Goal: Task Accomplishment & Management: Manage account settings

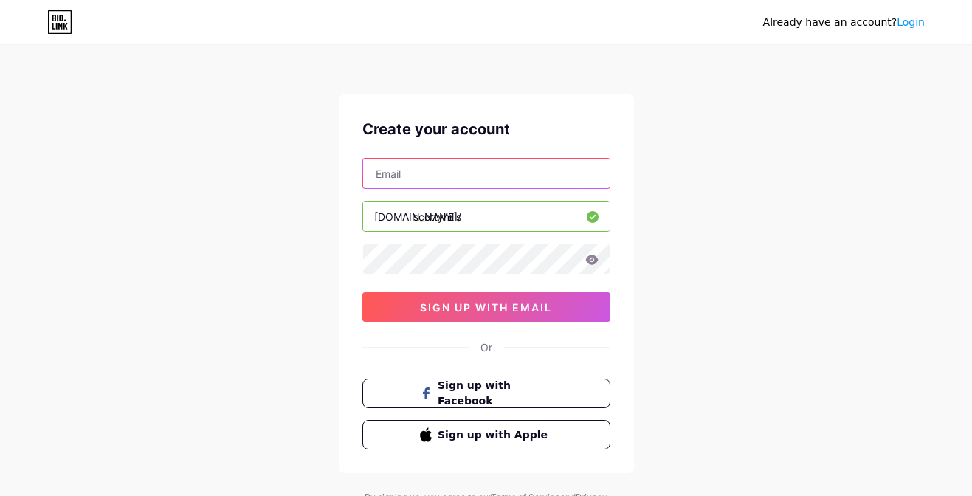
click at [430, 178] on input "text" at bounding box center [486, 174] width 247 height 30
type input "[EMAIL_ADDRESS][DOMAIN_NAME]"
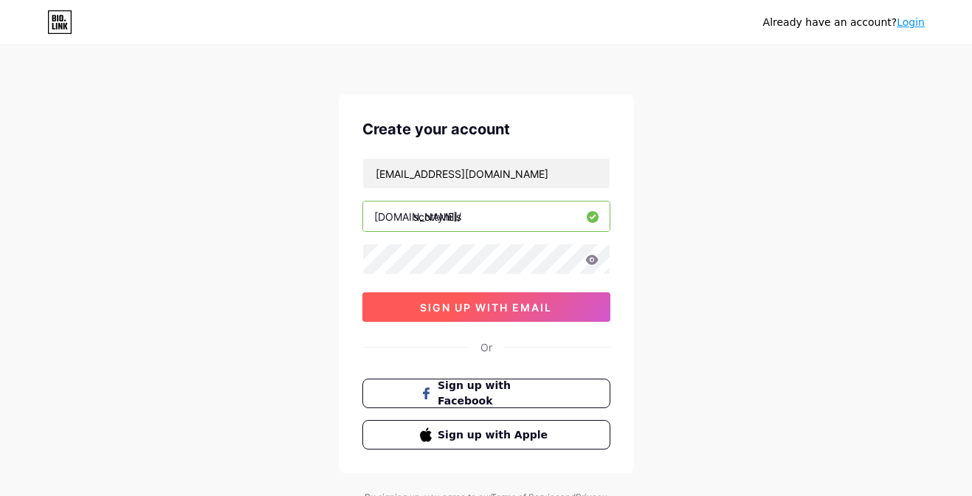
click at [533, 314] on button "sign up with email" at bounding box center [487, 307] width 248 height 30
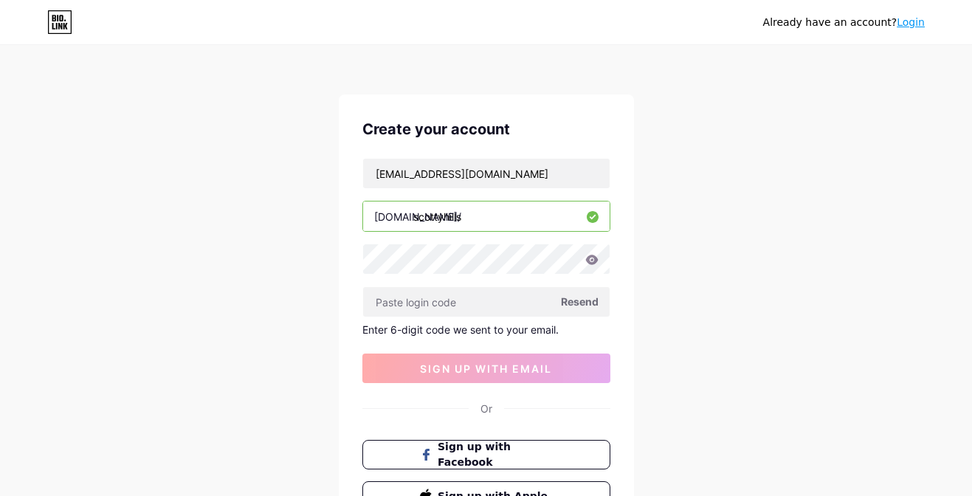
click at [588, 300] on span "Resend" at bounding box center [580, 302] width 38 height 16
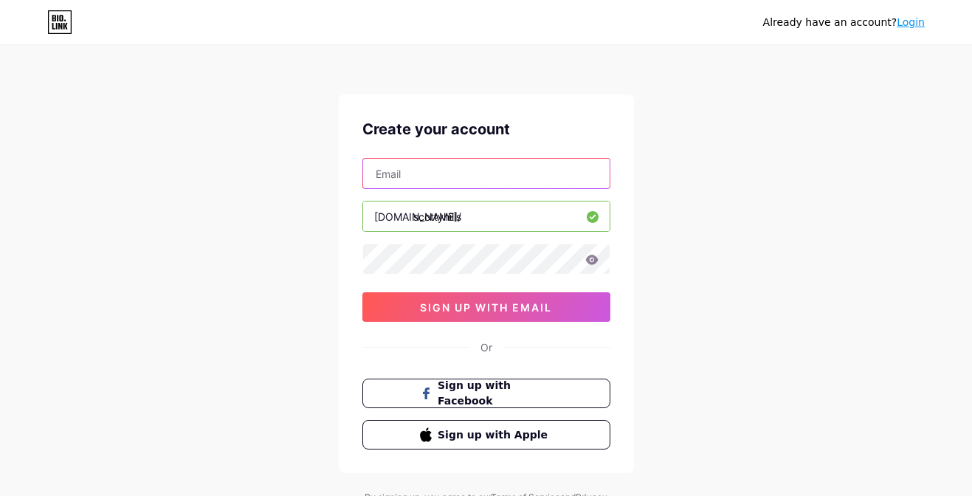
click at [436, 172] on input "text" at bounding box center [486, 174] width 247 height 30
type input "[EMAIL_ADDRESS][DOMAIN_NAME]"
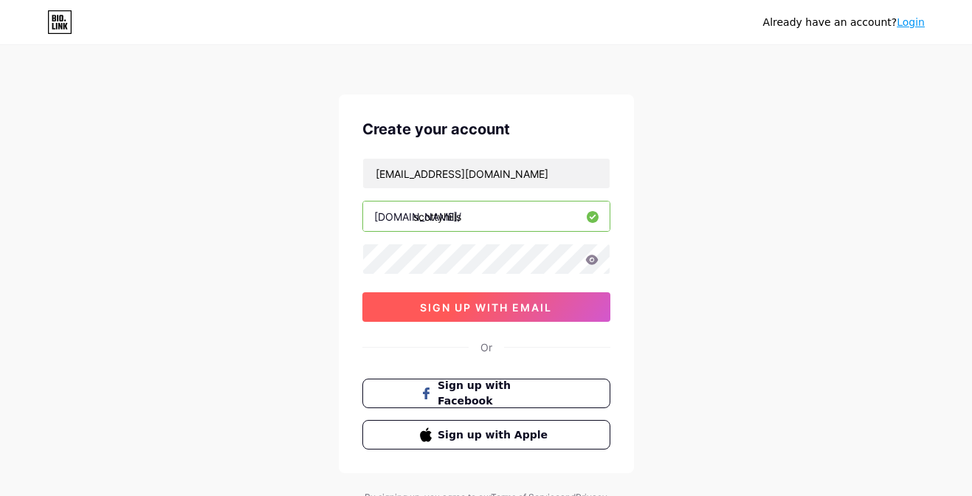
click at [515, 313] on button "sign up with email" at bounding box center [487, 307] width 248 height 30
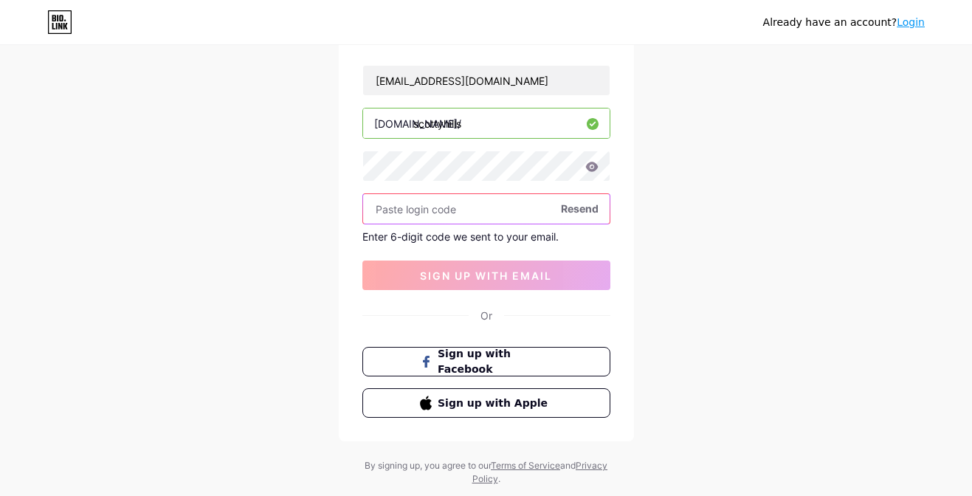
scroll to position [130, 0]
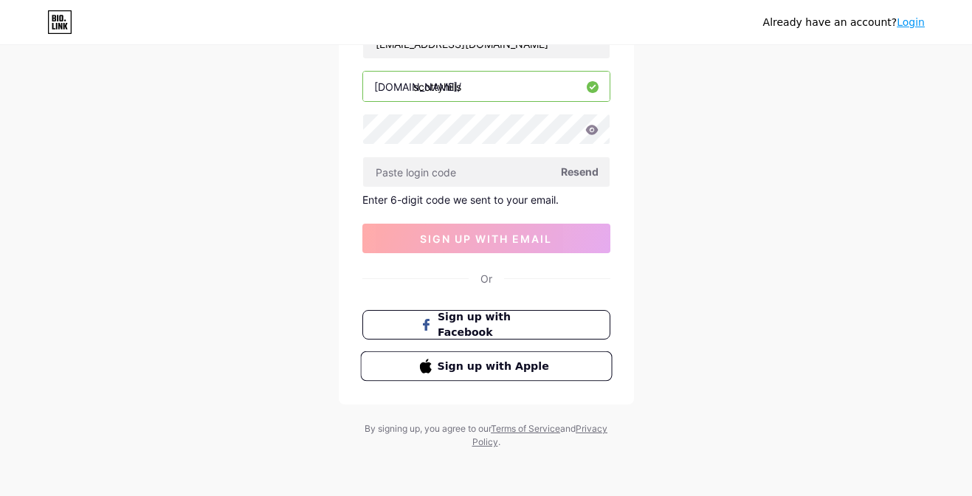
click at [484, 355] on button "Sign up with Apple" at bounding box center [486, 366] width 252 height 30
click at [492, 331] on span "Sign up with Facebook" at bounding box center [495, 325] width 116 height 32
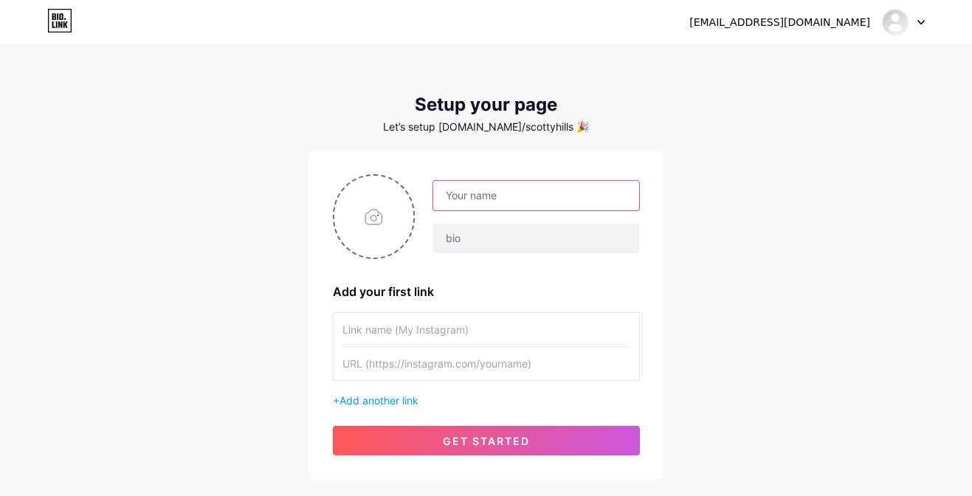
click at [461, 205] on input "text" at bounding box center [535, 196] width 205 height 30
type input "Scotty Hills"
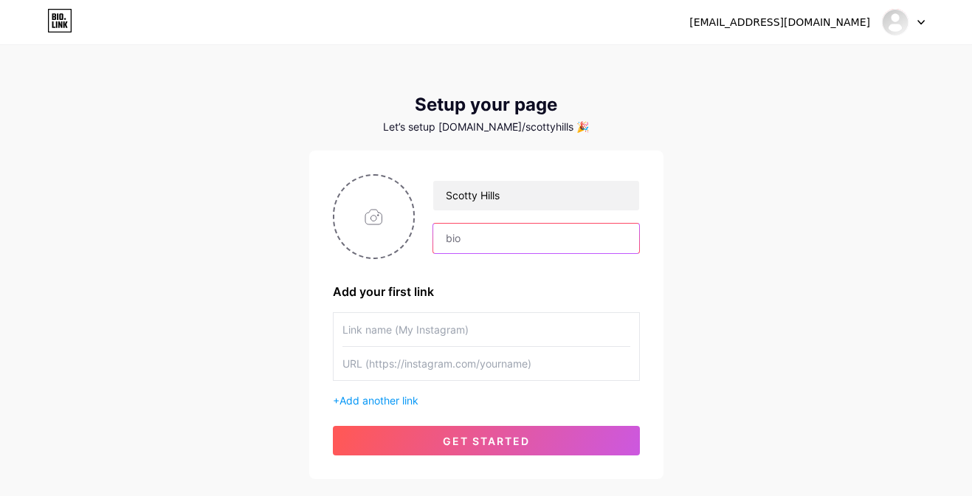
click at [479, 241] on input "text" at bounding box center [535, 239] width 205 height 30
click at [456, 233] on input "text" at bounding box center [535, 239] width 205 height 30
paste input "Scotty got his start in Saskatoon at age four singing radio jingles, came of ag…"
type input "Scotty got his start in Saskatoon at age four singing radio jingles, came of ag…"
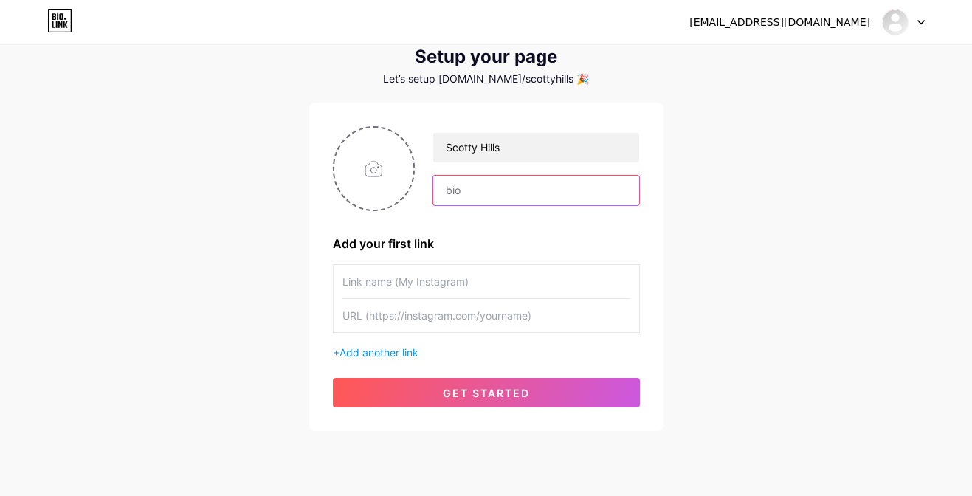
click at [453, 190] on input "text" at bounding box center [535, 191] width 205 height 30
paste input "Scotty got his start in Saskatoon at age four singing radio jingles, came of ag…"
type input "Scotty got his start in Saskatoon at age four singing radio jingles, came of ag…"
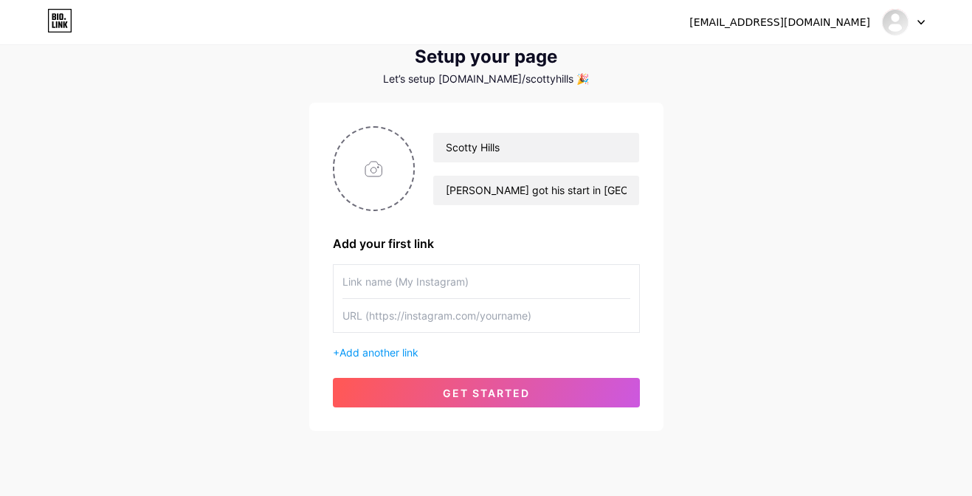
click at [380, 290] on input "text" at bounding box center [487, 281] width 288 height 33
click at [368, 286] on input "text" at bounding box center [487, 281] width 288 height 33
paste input "https://www.instagram.com/scottyhillsmusic/"
type input "https://www.instagram.com/scottyhillsmusic/"
click at [368, 315] on input "text" at bounding box center [487, 315] width 288 height 33
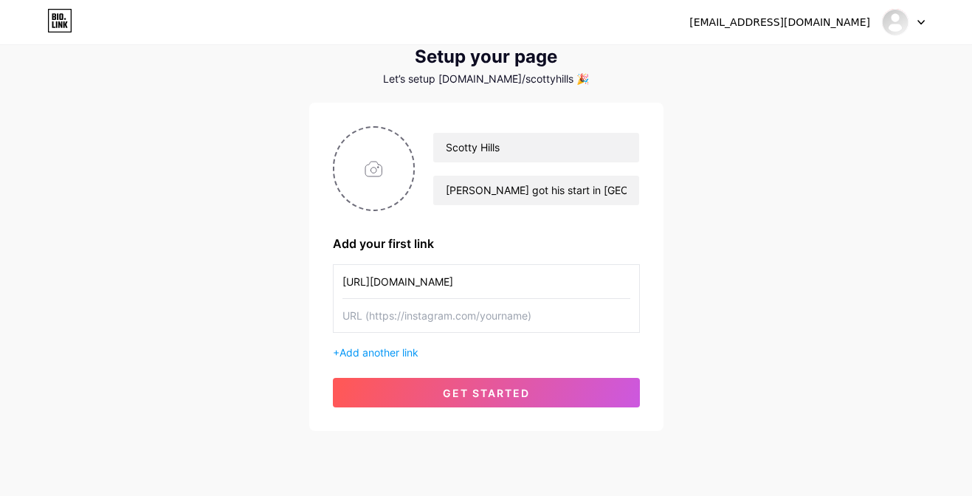
drag, startPoint x: 585, startPoint y: 280, endPoint x: 271, endPoint y: 281, distance: 313.8
click at [271, 281] on div "scottyhillsmusic@gmail.com Dashboard Logout Setup your page Let’s setup bio.lin…" at bounding box center [486, 215] width 972 height 526
click at [352, 320] on input "text" at bounding box center [487, 315] width 288 height 33
paste input "https://www.instagram.com/scottyhillsmusic/"
type input "https://www.instagram.com/scottyhillsmusic/"
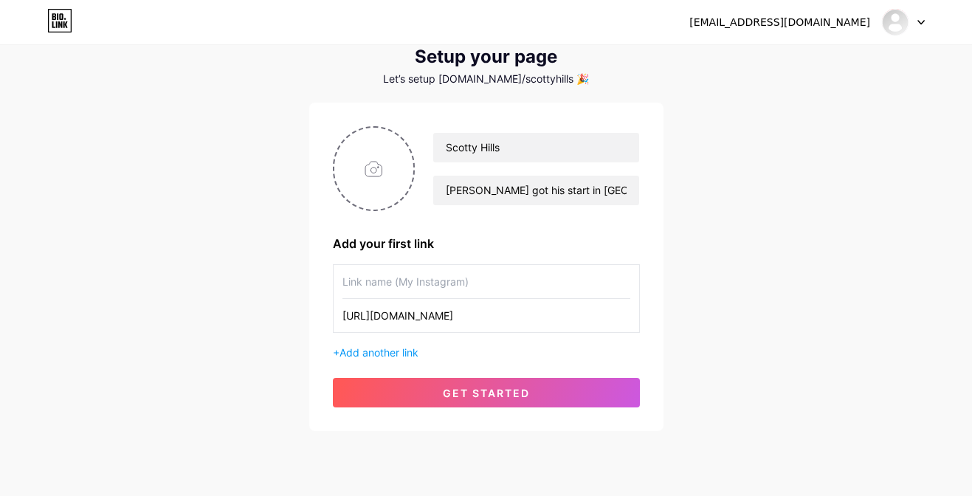
click at [365, 284] on input "text" at bounding box center [487, 281] width 288 height 33
type input "Scotty Hills"
click at [297, 286] on div "scottyhillsmusic@gmail.com Dashboard Logout Setup your page Let’s setup bio.lin…" at bounding box center [486, 215] width 972 height 526
drag, startPoint x: 415, startPoint y: 279, endPoint x: 286, endPoint y: 279, distance: 128.5
click at [286, 279] on div "scottyhillsmusic@gmail.com Dashboard Logout Setup your page Let’s setup bio.lin…" at bounding box center [486, 215] width 972 height 526
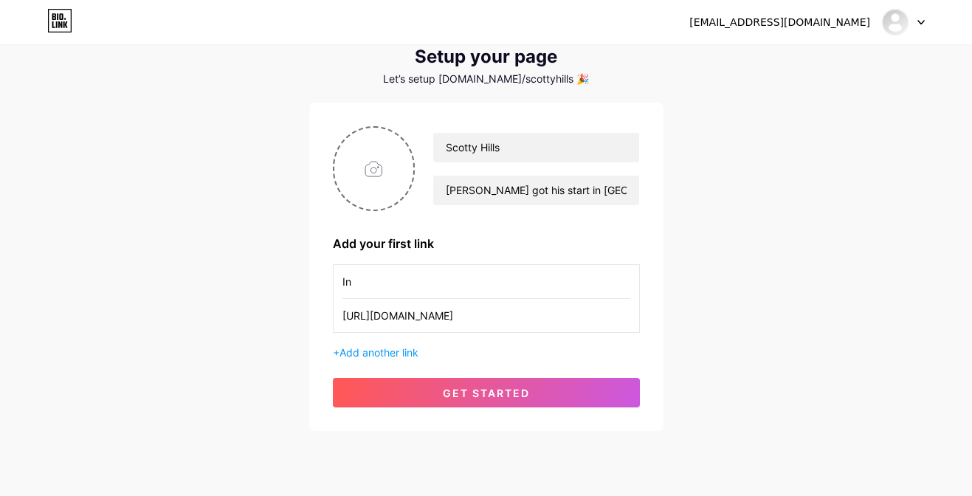
type input "I"
type input "Instagram"
click at [367, 168] on input "file" at bounding box center [374, 169] width 80 height 82
type input "C:\fakepath\Ok Love You Bye (Cover).jpg"
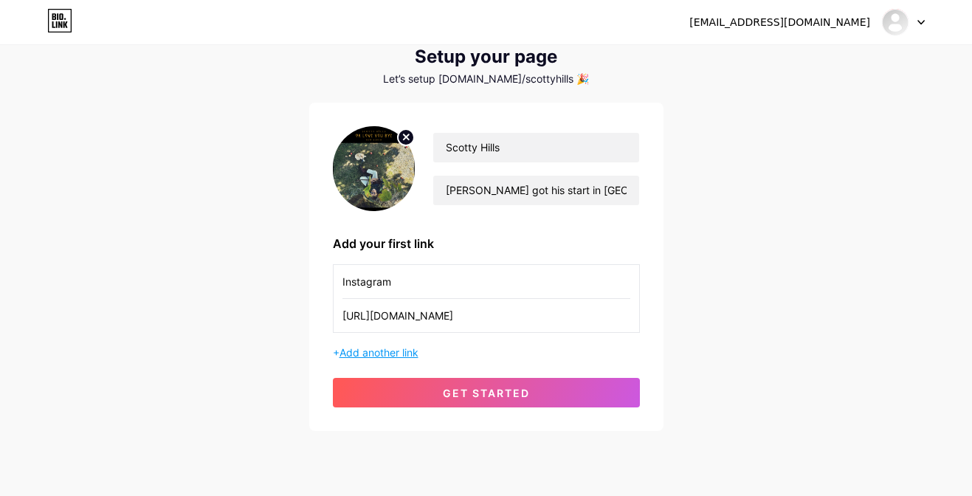
click at [372, 351] on span "Add another link" at bounding box center [379, 352] width 79 height 13
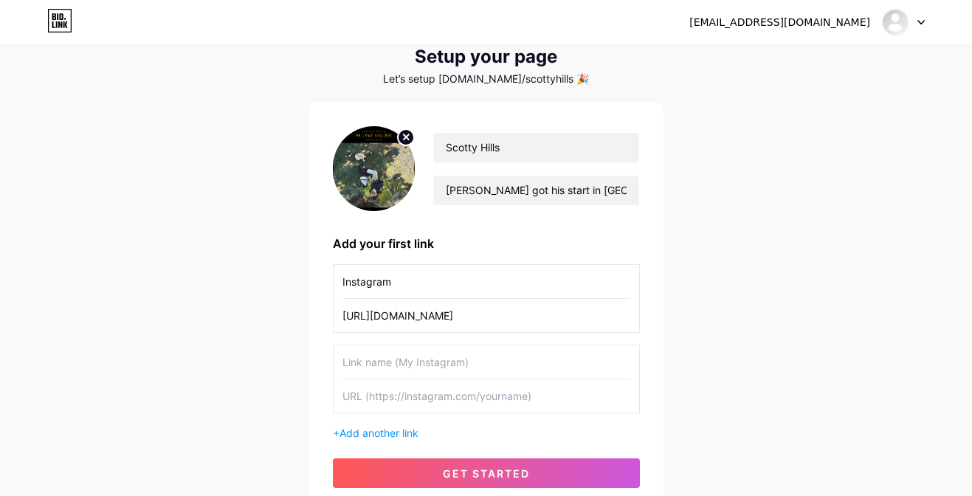
click at [379, 363] on input "text" at bounding box center [487, 362] width 288 height 33
type input "website"
drag, startPoint x: 571, startPoint y: 315, endPoint x: 285, endPoint y: 312, distance: 286.5
click at [285, 312] on div "scottyhillsmusic@gmail.com Dashboard Logout Setup your page Let’s setup bio.lin…" at bounding box center [486, 255] width 972 height 607
drag, startPoint x: 402, startPoint y: 281, endPoint x: 310, endPoint y: 281, distance: 92.3
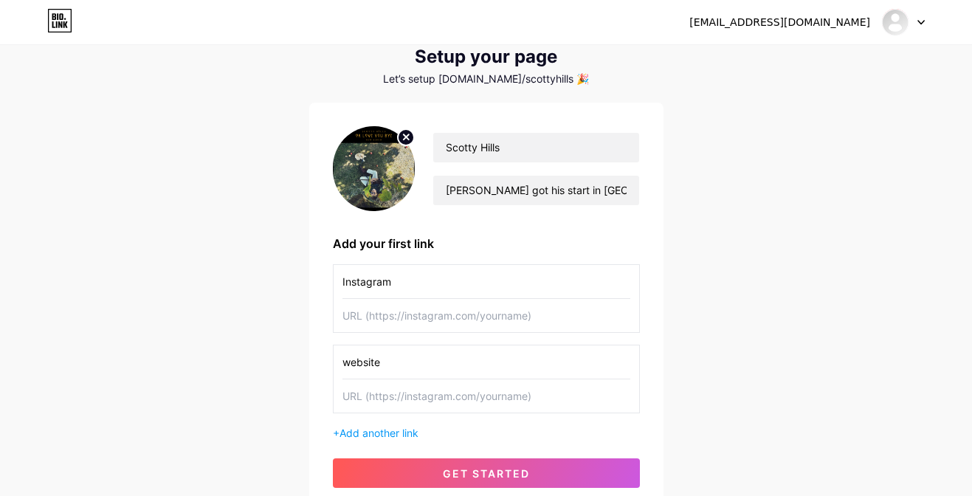
click at [310, 281] on div "Scotty Hills Scotty got his start in Saskatoon at age four singing radio jingle…" at bounding box center [486, 307] width 354 height 409
type input "Pre Save New Single "All Them Girls""
click at [345, 317] on input "text" at bounding box center [487, 315] width 288 height 33
click at [356, 318] on input "text" at bounding box center [487, 315] width 288 height 33
paste input "https://distrokid.com/hyperfollow/scottyhills/all-them-girls"
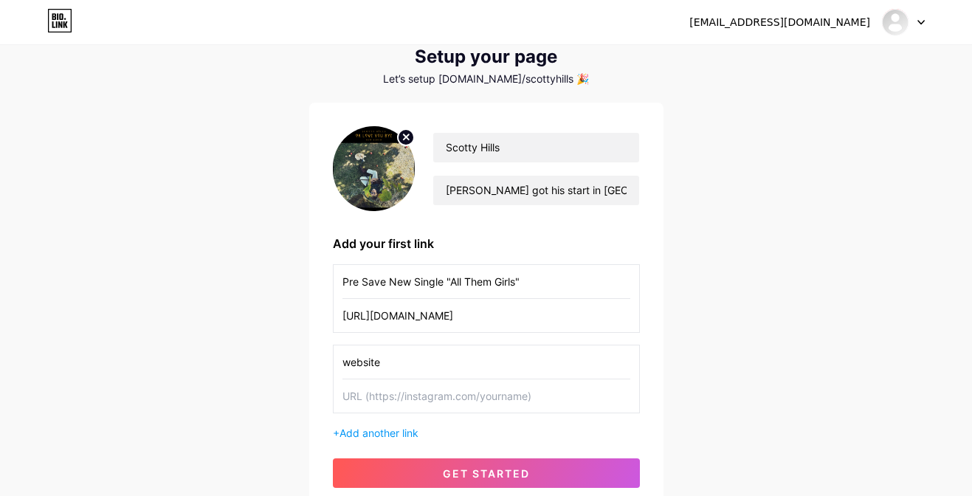
type input "https://distrokid.com/hyperfollow/scottyhills/all-them-girls"
drag, startPoint x: 397, startPoint y: 363, endPoint x: 294, endPoint y: 363, distance: 103.4
click at [294, 363] on div "scottyhillsmusic@gmail.com Dashboard Logout Setup your page Let’s setup bio.lin…" at bounding box center [486, 255] width 972 height 607
type input "Website"
click at [367, 399] on input "text" at bounding box center [487, 395] width 288 height 33
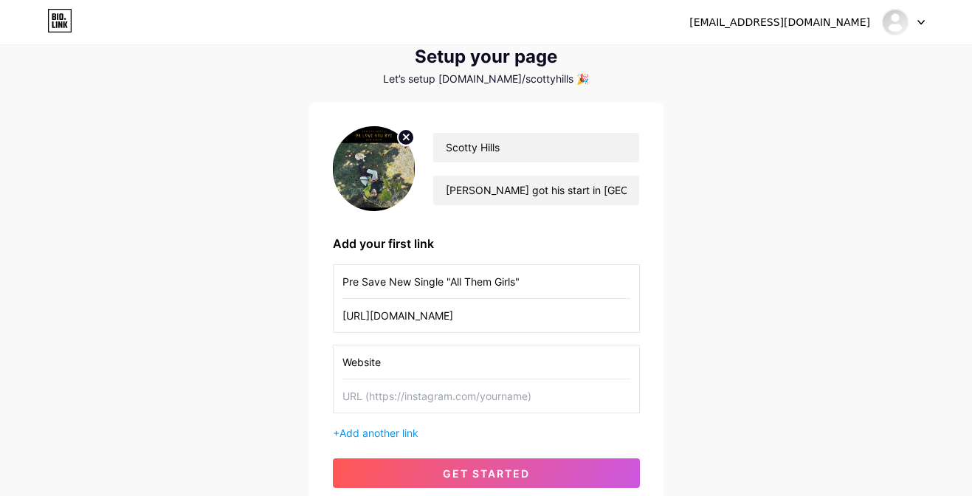
paste input "https://www.scottyhills.com/"
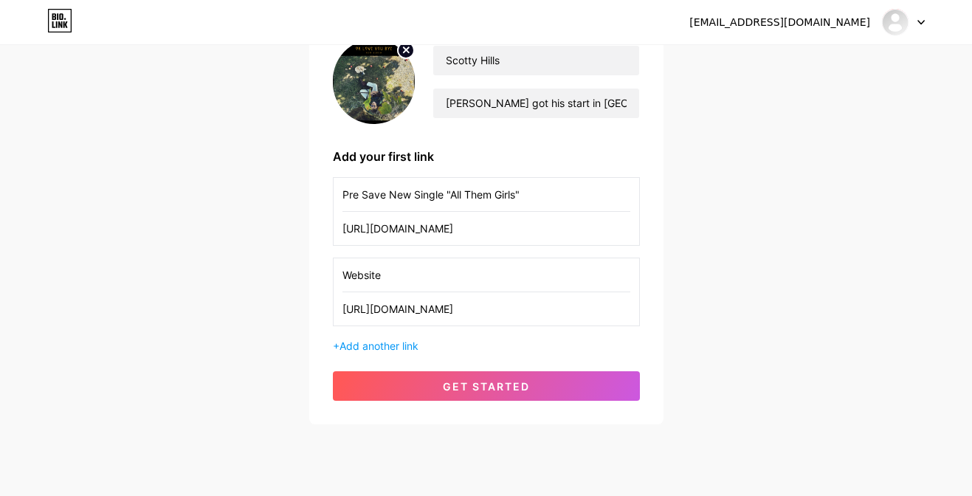
scroll to position [170, 0]
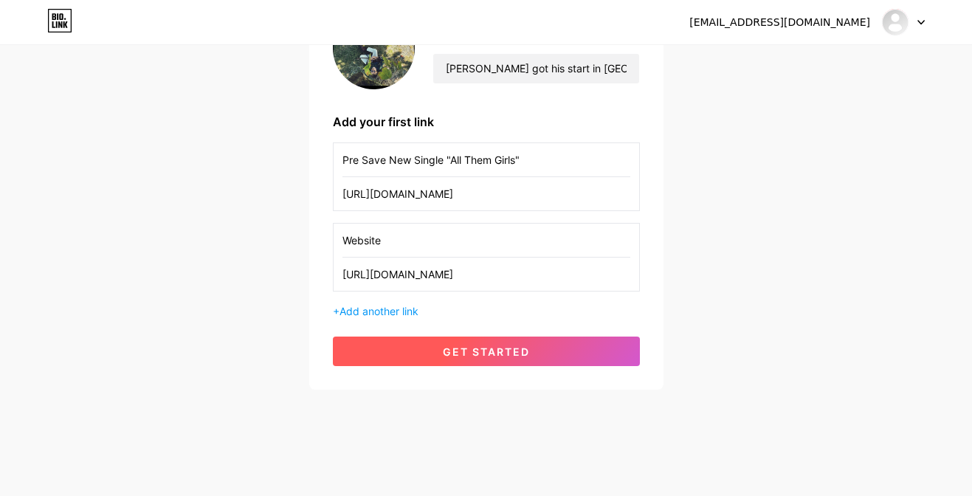
type input "https://www.scottyhills.com/"
click at [443, 348] on span "get started" at bounding box center [486, 352] width 87 height 13
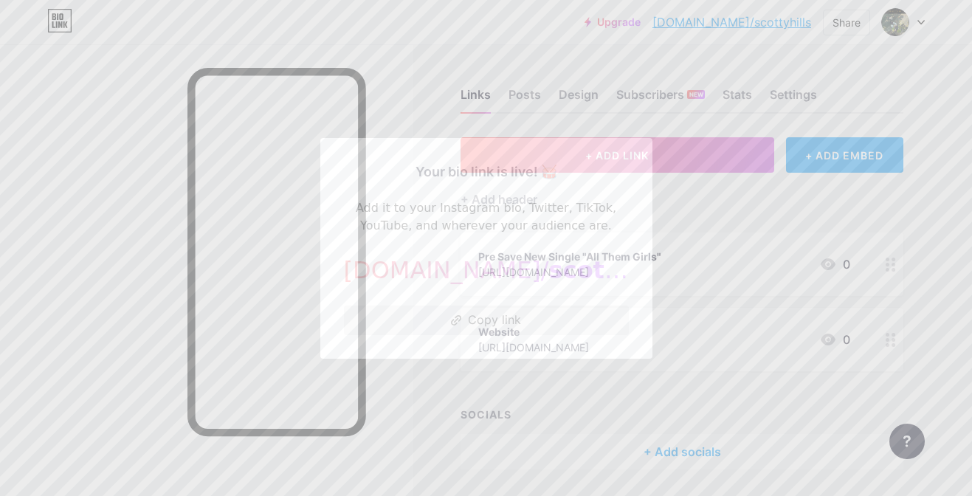
click at [497, 329] on button "Copy link" at bounding box center [486, 321] width 285 height 30
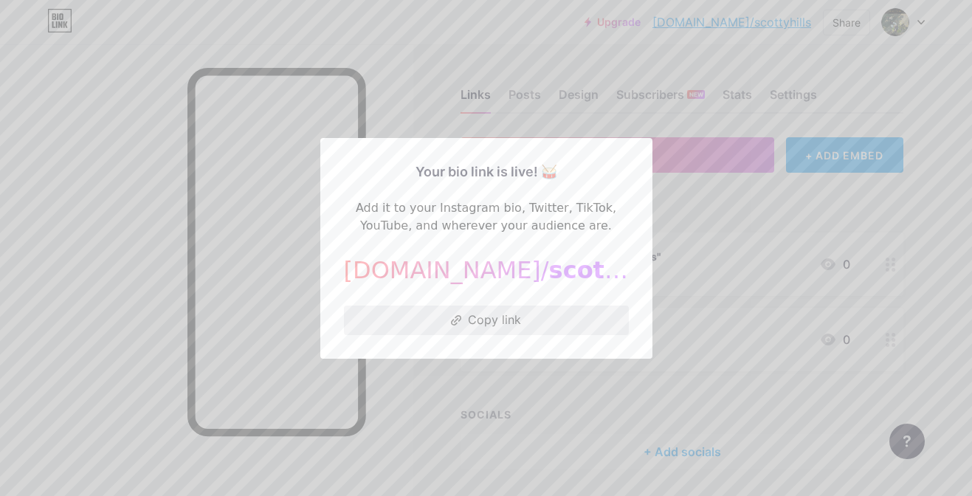
click at [495, 320] on button "Copy link" at bounding box center [486, 321] width 285 height 30
click at [480, 315] on button "Copy link" at bounding box center [486, 321] width 285 height 30
drag, startPoint x: 480, startPoint y: 315, endPoint x: 543, endPoint y: 226, distance: 109.2
click at [497, 285] on div "Your bio link is live! 🥁 Add it to your Instagram bio, Twitter, TikTok, YouTube…" at bounding box center [486, 249] width 285 height 174
click at [859, 39] on div at bounding box center [486, 248] width 972 height 496
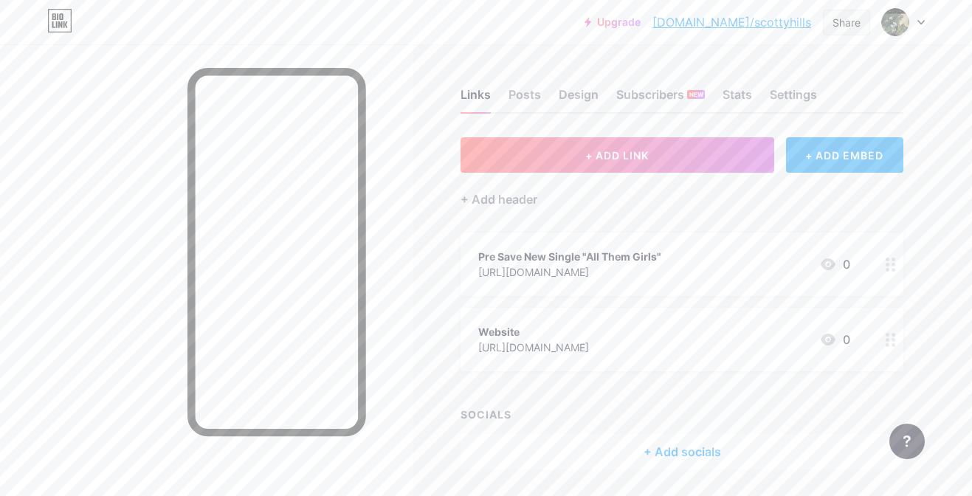
click at [833, 20] on div "Share" at bounding box center [847, 23] width 28 height 16
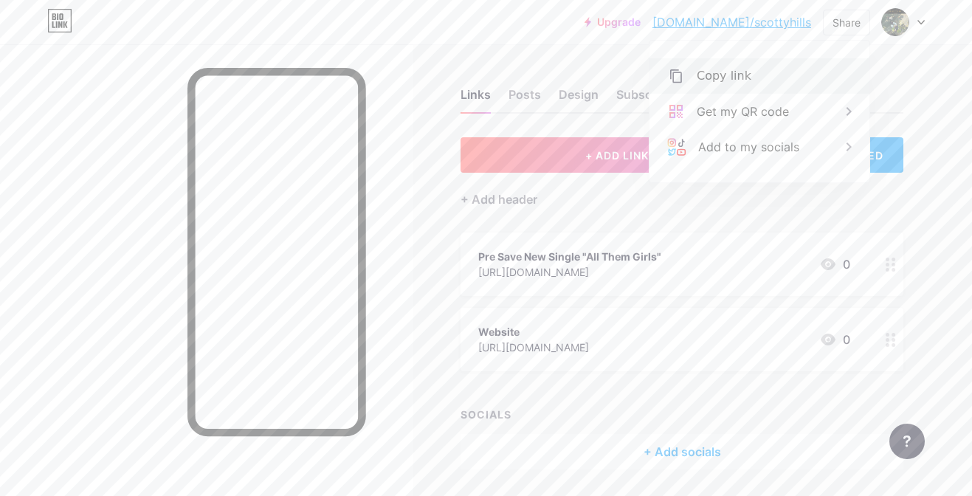
click at [684, 78] on icon at bounding box center [676, 76] width 18 height 18
click at [941, 244] on div "Links Posts Design Subscribers NEW Stats Settings + ADD LINK + ADD EMBED + Add …" at bounding box center [483, 293] width 966 height 499
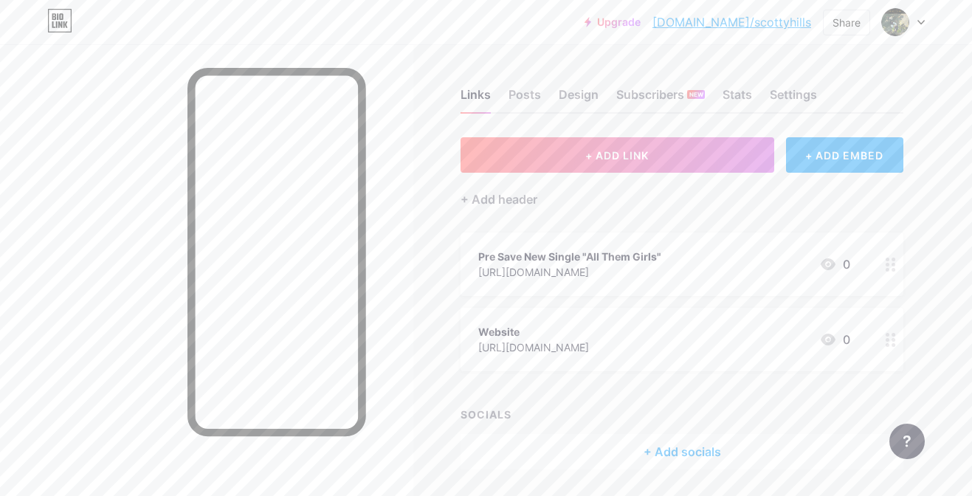
click at [921, 16] on div at bounding box center [903, 22] width 43 height 27
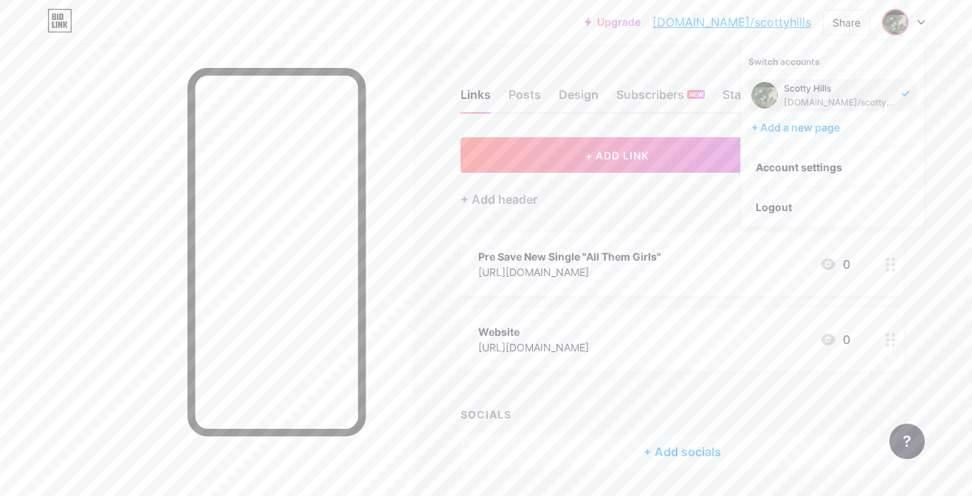
click at [850, 103] on div "bio.link/scottyhills" at bounding box center [841, 103] width 114 height 12
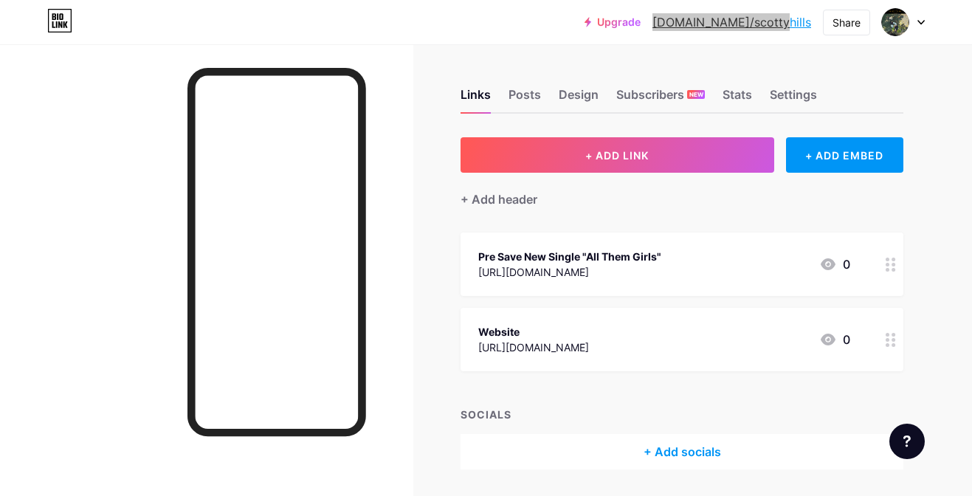
drag, startPoint x: 774, startPoint y: 19, endPoint x: 481, endPoint y: 487, distance: 552.7
click at [0, 0] on div "Upgrade bio.link/scotty... bio.link/scottyhills Share Switch accounts Scotty Hi…" at bounding box center [0, 271] width 0 height 543
click at [929, 18] on div "Upgrade bio.link/scotty... bio.link/scottyhills Share Switch accounts Scotty Hi…" at bounding box center [486, 22] width 972 height 27
click at [921, 20] on icon at bounding box center [921, 22] width 7 height 5
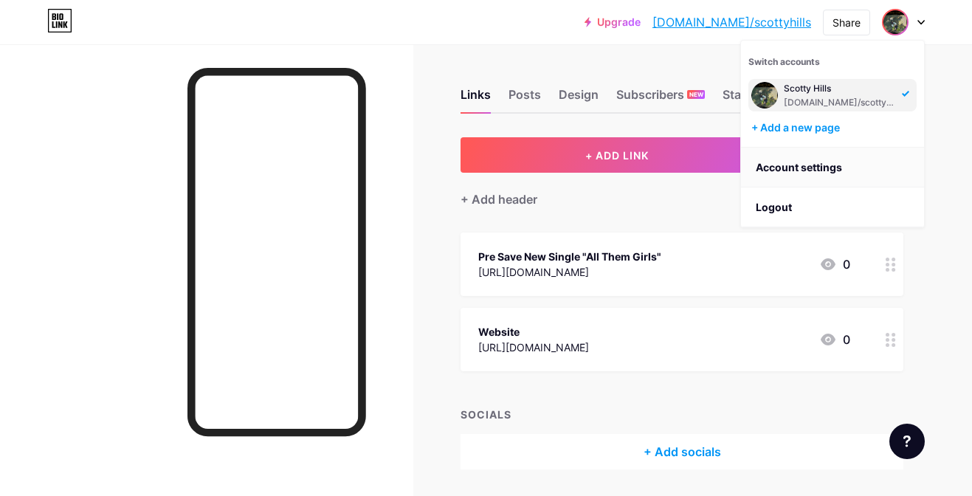
click at [813, 161] on link "Account settings" at bounding box center [832, 168] width 183 height 40
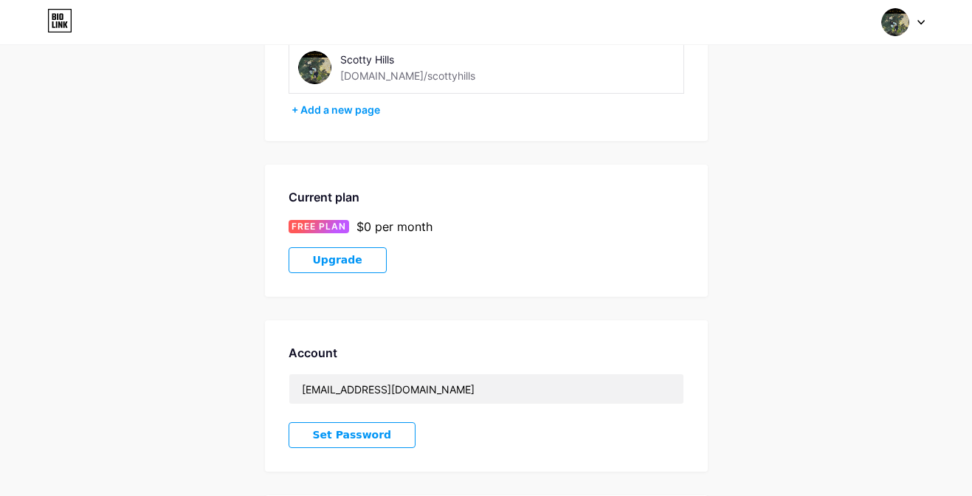
scroll to position [258, 0]
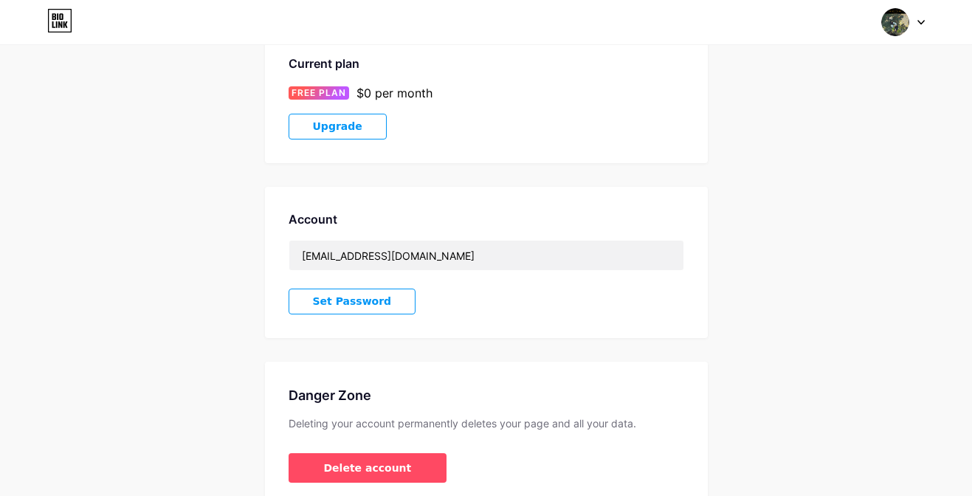
click at [349, 306] on span "Set Password" at bounding box center [352, 301] width 79 height 13
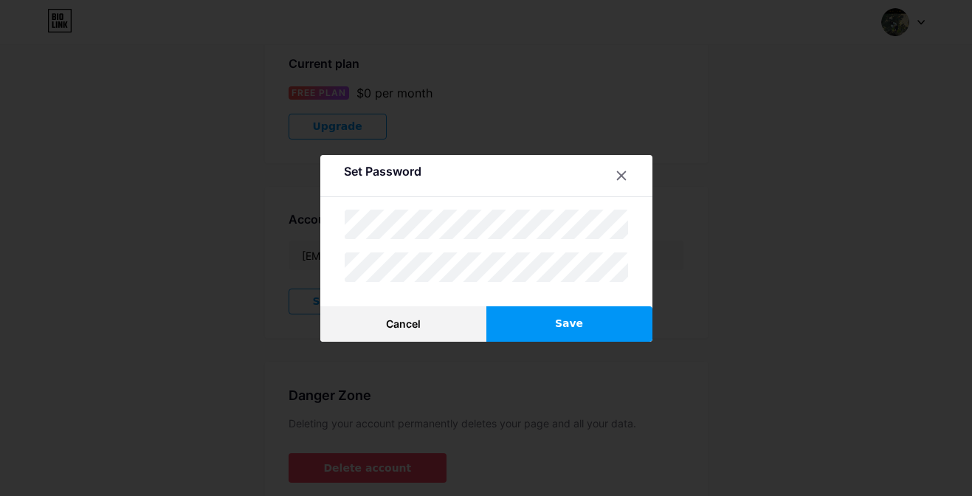
click at [606, 315] on button "Save" at bounding box center [570, 323] width 166 height 35
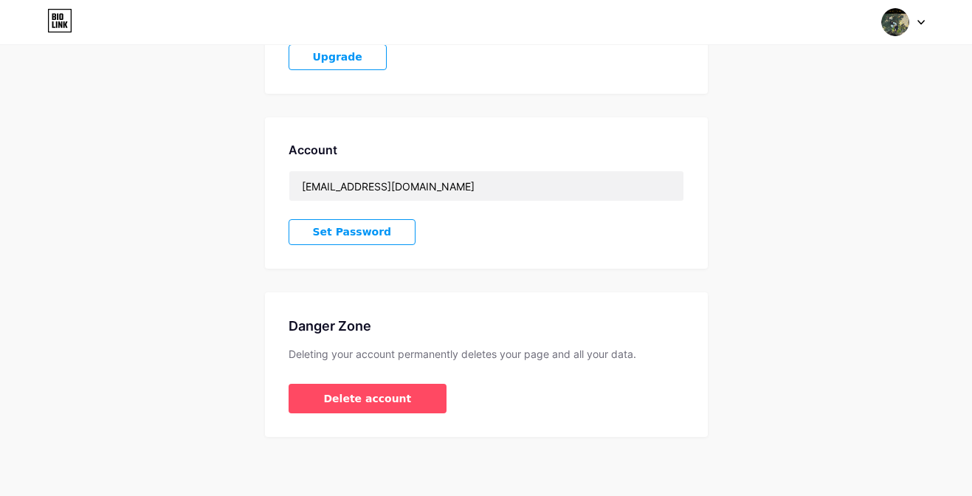
scroll to position [0, 0]
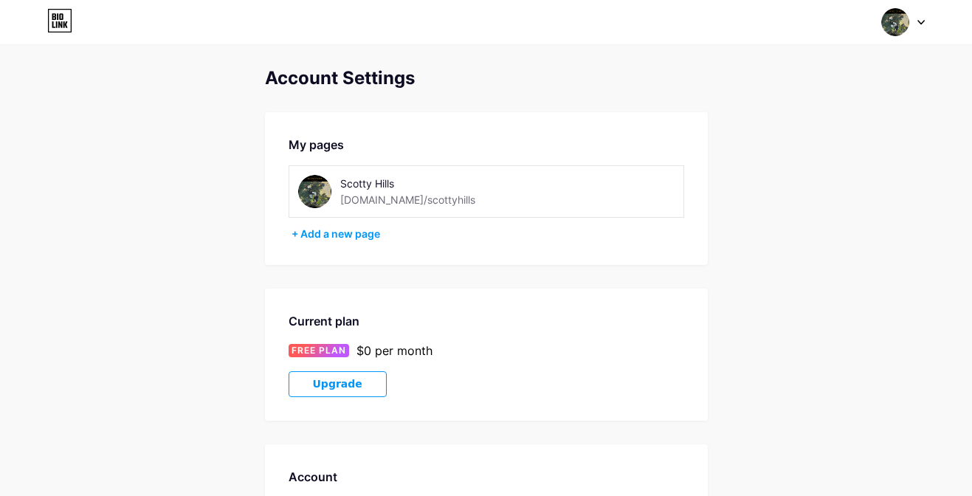
click at [55, 20] on icon at bounding box center [59, 21] width 25 height 24
